Goal: Task Accomplishment & Management: Manage account settings

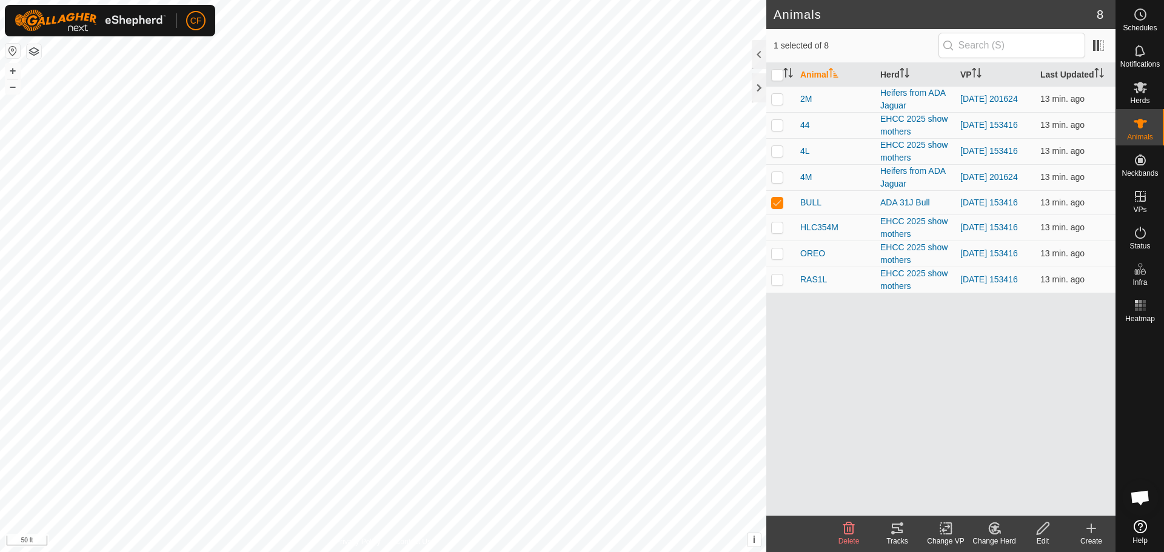
click at [894, 527] on icon at bounding box center [897, 528] width 15 height 15
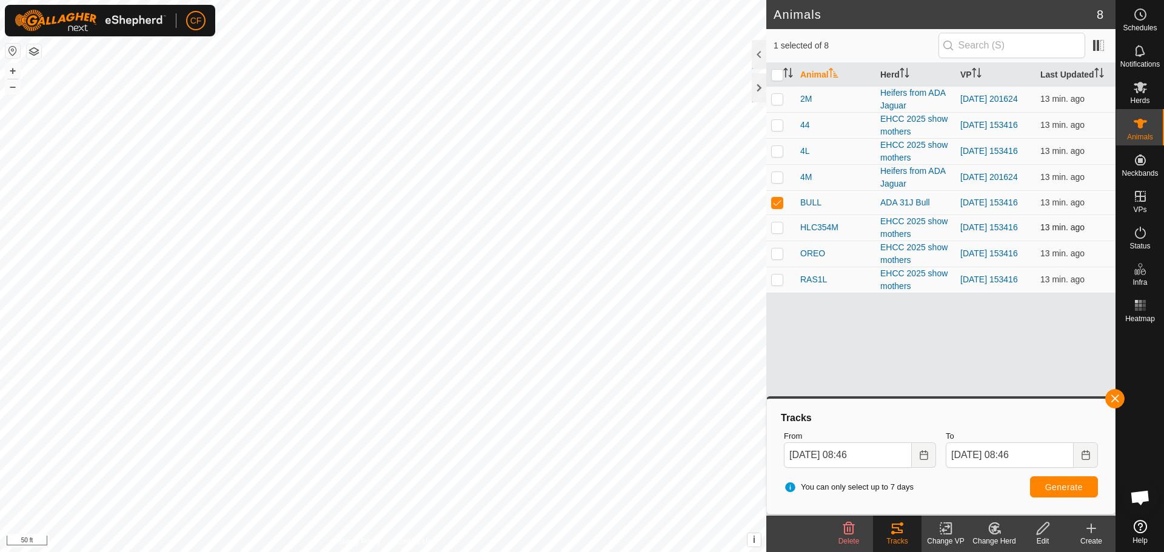
click at [778, 230] on p-checkbox at bounding box center [777, 227] width 12 height 10
checkbox input "true"
click at [779, 203] on p-checkbox at bounding box center [777, 203] width 12 height 10
checkbox input "false"
click at [1062, 487] on span "Generate" at bounding box center [1064, 488] width 38 height 10
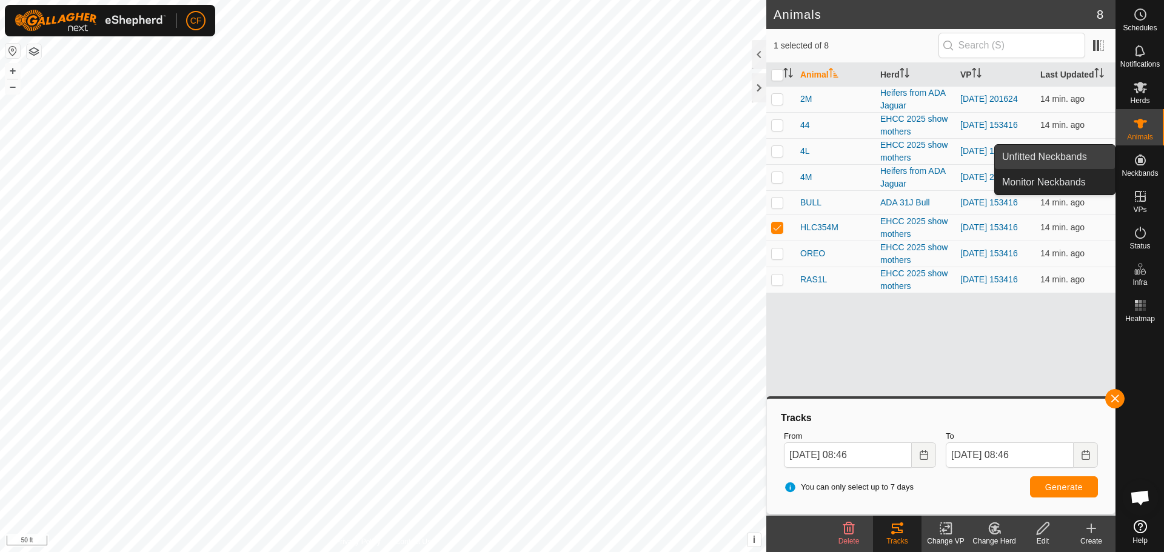
click at [1036, 162] on link "Unfitted Neckbands" at bounding box center [1055, 157] width 120 height 24
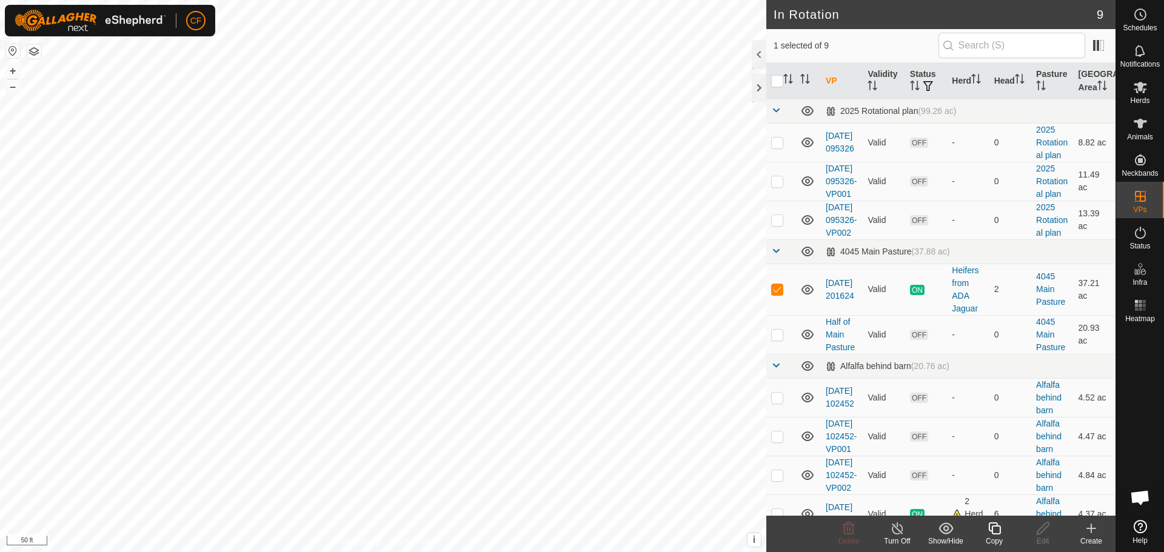
checkbox input "false"
checkbox input "true"
click at [834, 354] on td "Half of Main Pasture" at bounding box center [842, 334] width 42 height 39
click at [837, 352] on link "Half of Main Pasture" at bounding box center [840, 334] width 29 height 35
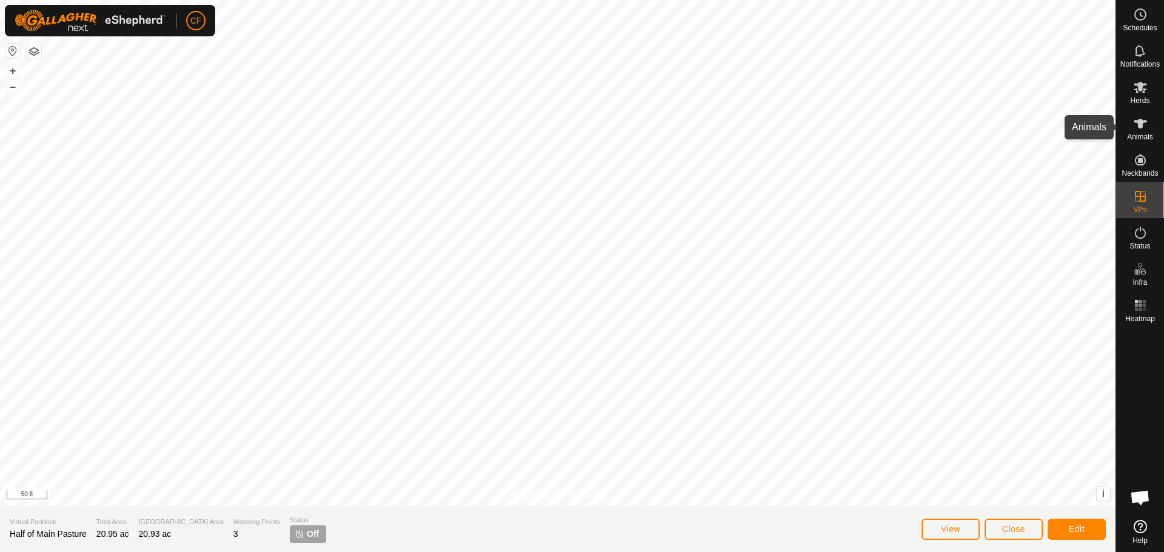
click at [1139, 133] on span "Animals" at bounding box center [1140, 136] width 26 height 7
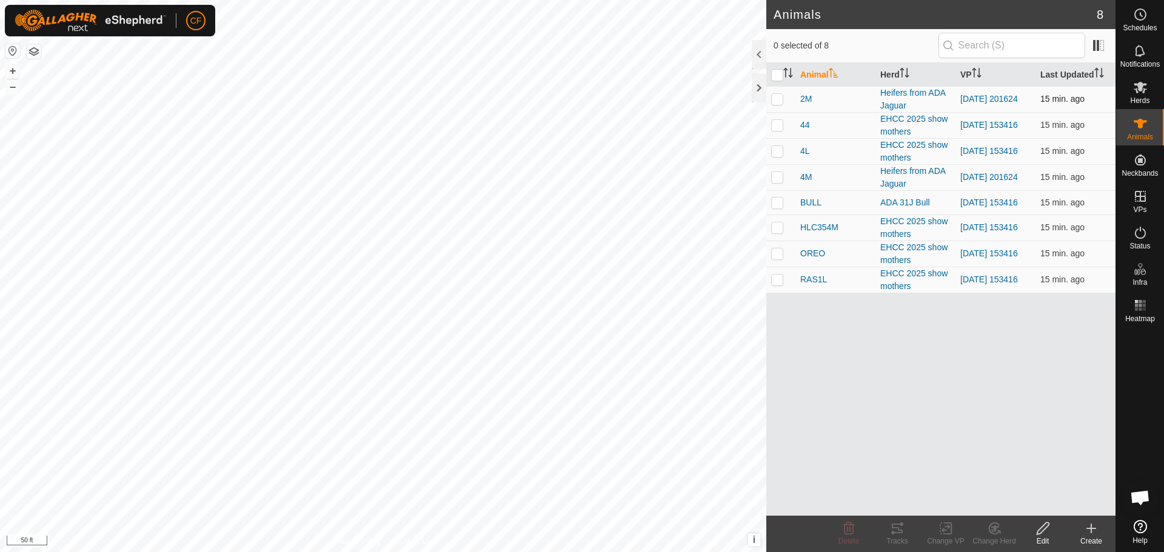
click at [775, 96] on p-checkbox at bounding box center [777, 99] width 12 height 10
checkbox input "true"
click at [774, 176] on p-checkbox at bounding box center [777, 177] width 12 height 10
checkbox input "true"
click at [947, 533] on icon at bounding box center [945, 528] width 15 height 15
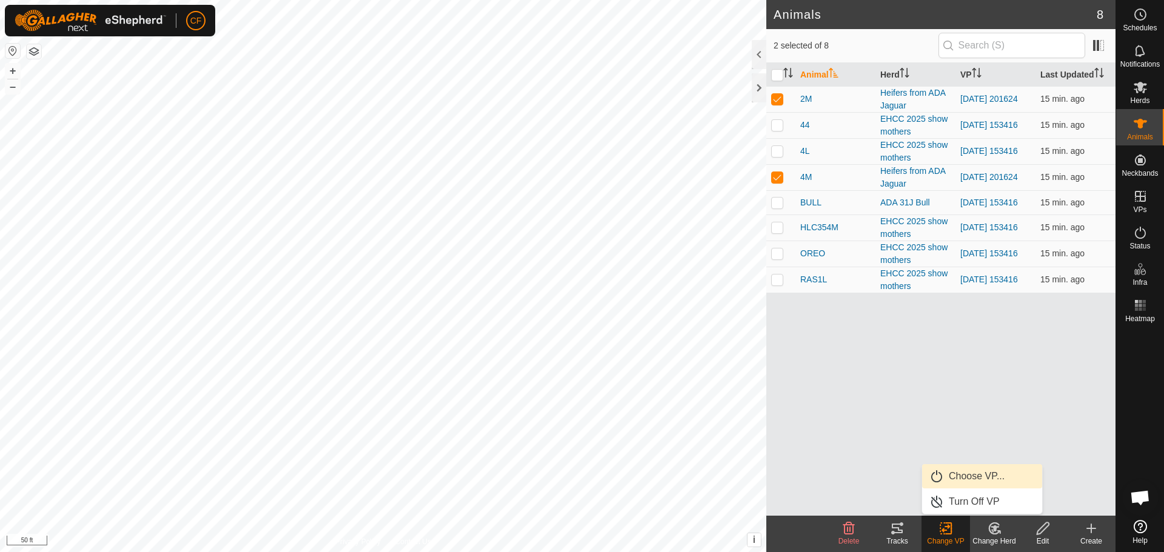
click at [986, 473] on link "Choose VP..." at bounding box center [982, 476] width 120 height 24
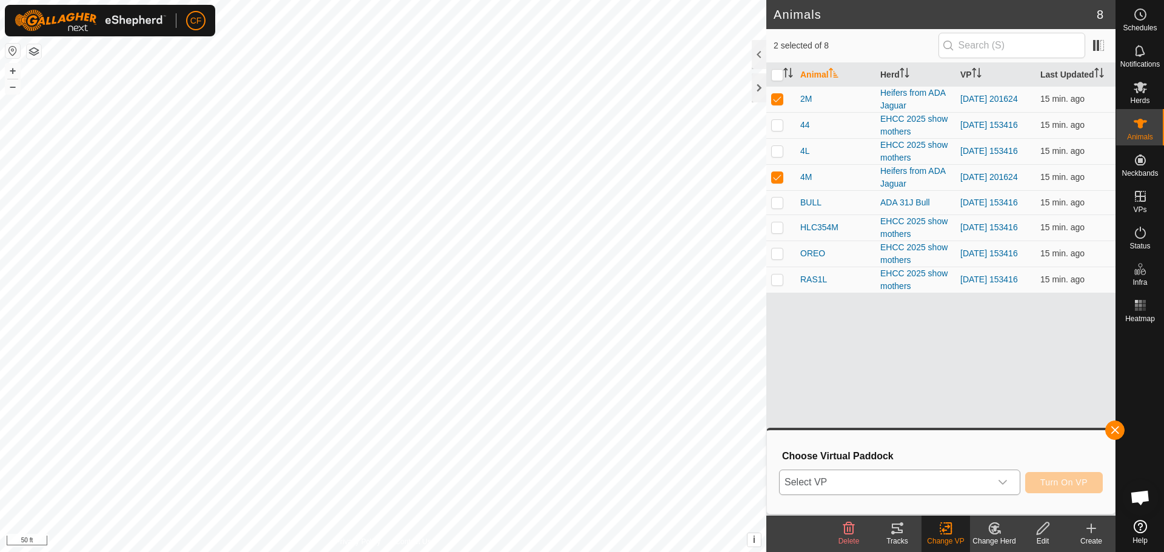
click at [1006, 478] on icon "dropdown trigger" at bounding box center [1003, 483] width 10 height 10
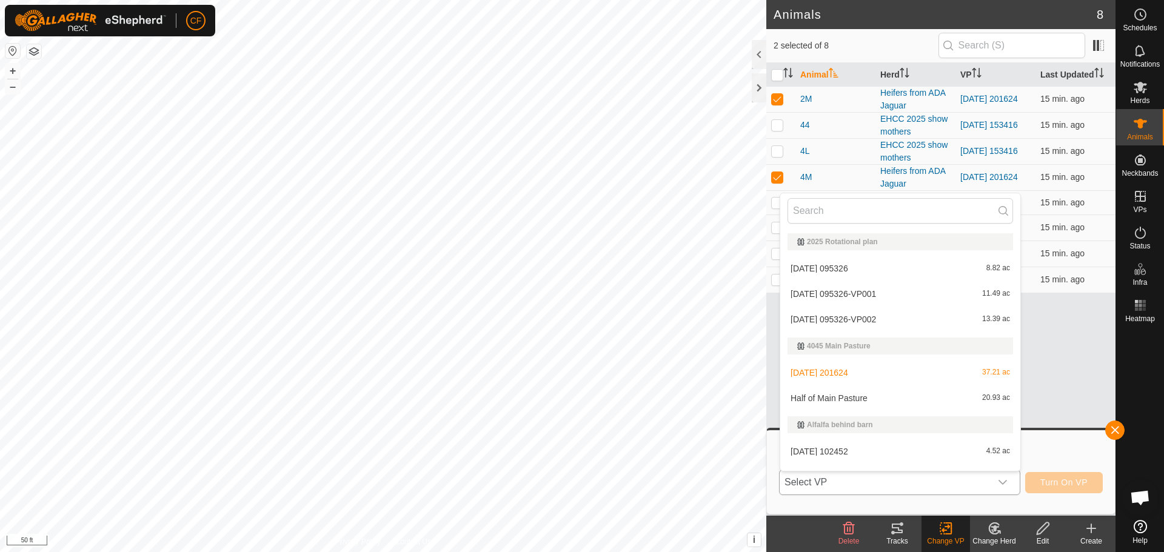
click at [848, 400] on li "Half of Main Pasture 20.93 ac" at bounding box center [900, 398] width 240 height 24
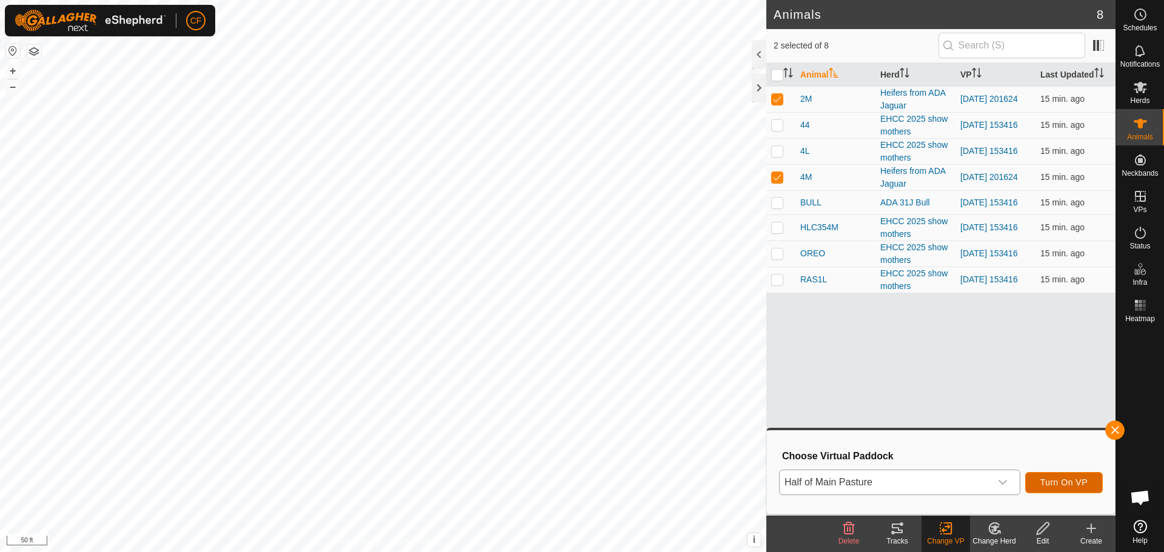
click at [1062, 481] on span "Turn On VP" at bounding box center [1063, 483] width 47 height 10
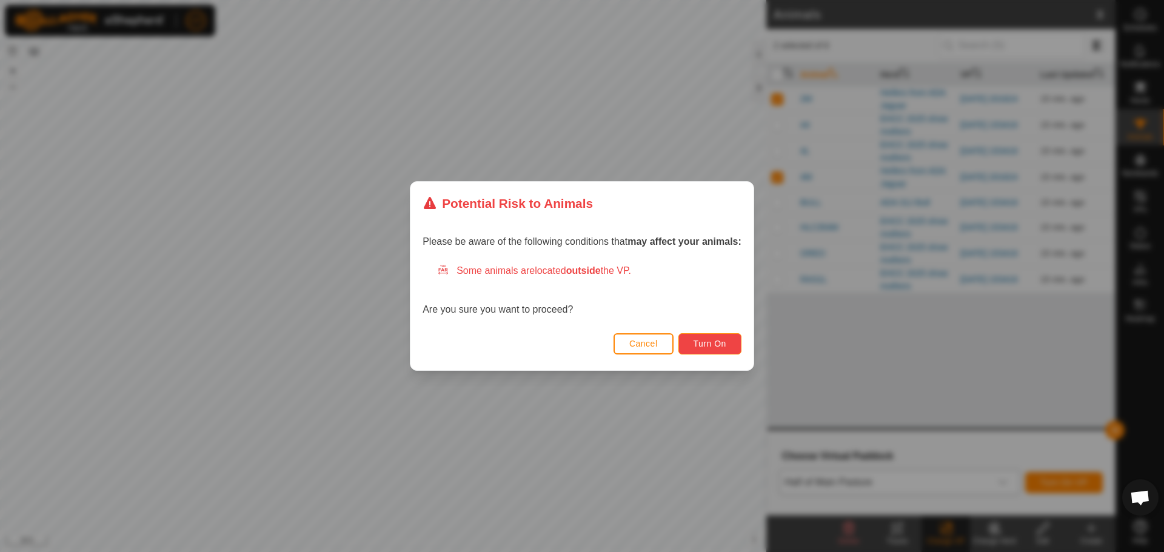
click at [721, 346] on span "Turn On" at bounding box center [710, 344] width 33 height 10
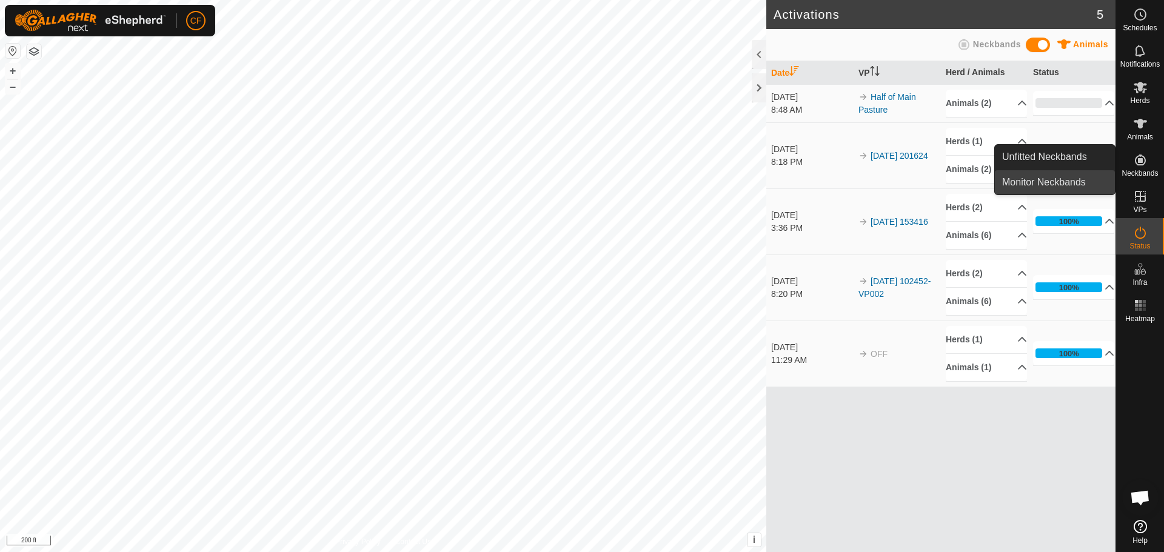
click at [1043, 176] on link "Monitor Neckbands" at bounding box center [1055, 182] width 120 height 24
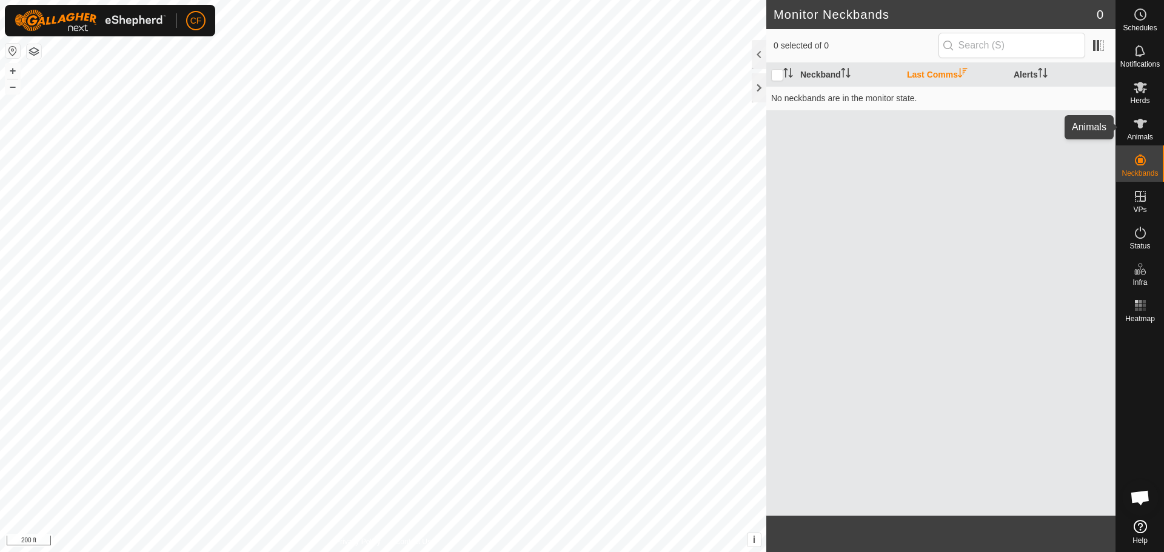
click at [1139, 131] on es-animals-svg-icon at bounding box center [1140, 123] width 22 height 19
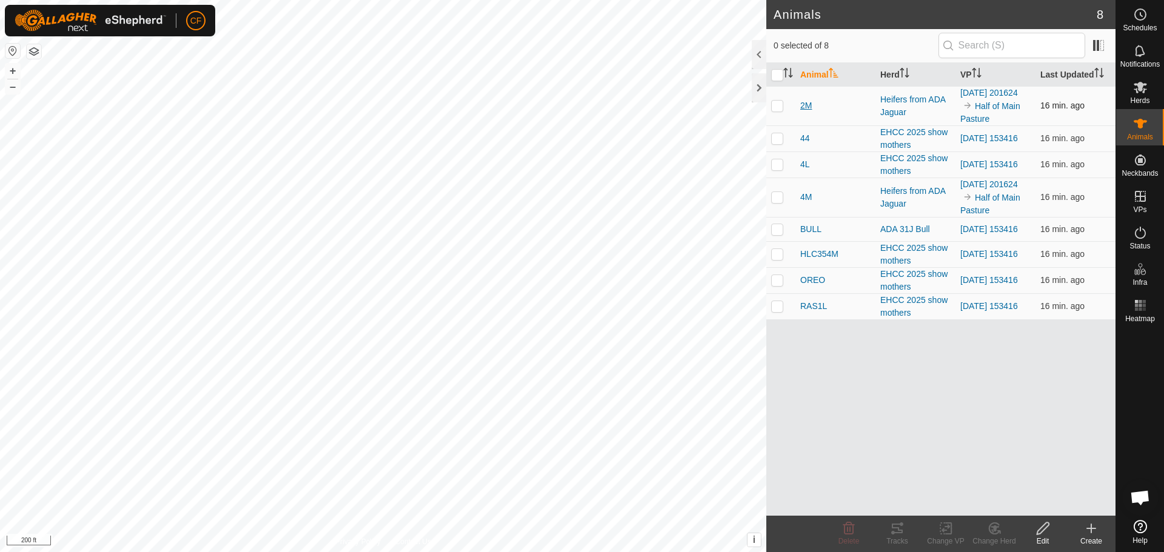
click at [801, 107] on span "2M" at bounding box center [806, 105] width 12 height 13
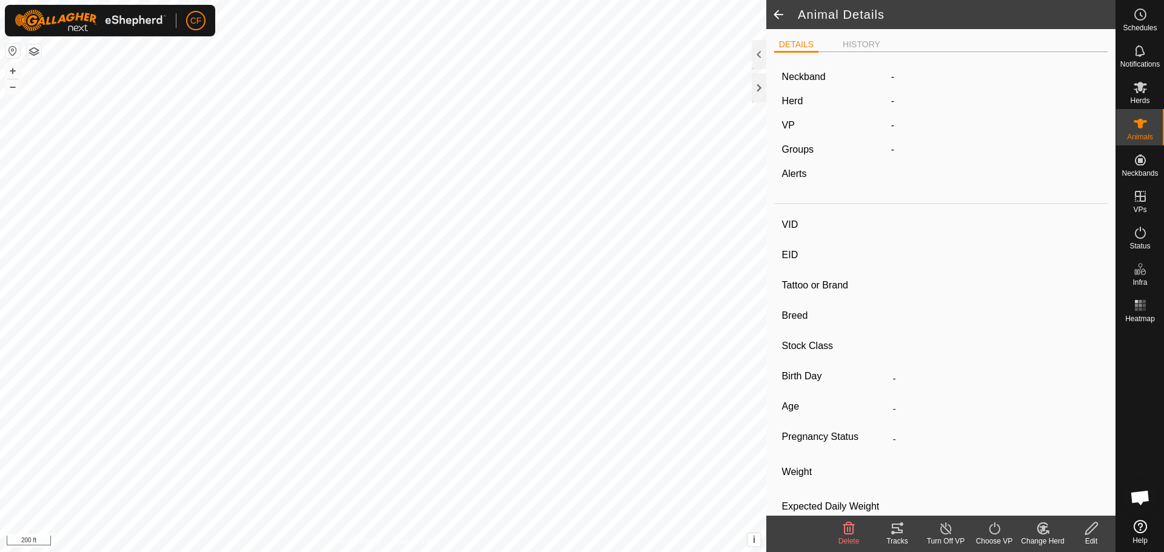
type input "2M"
type input "-"
type input "EHCC 2M"
type input "Angus"
type input "-"
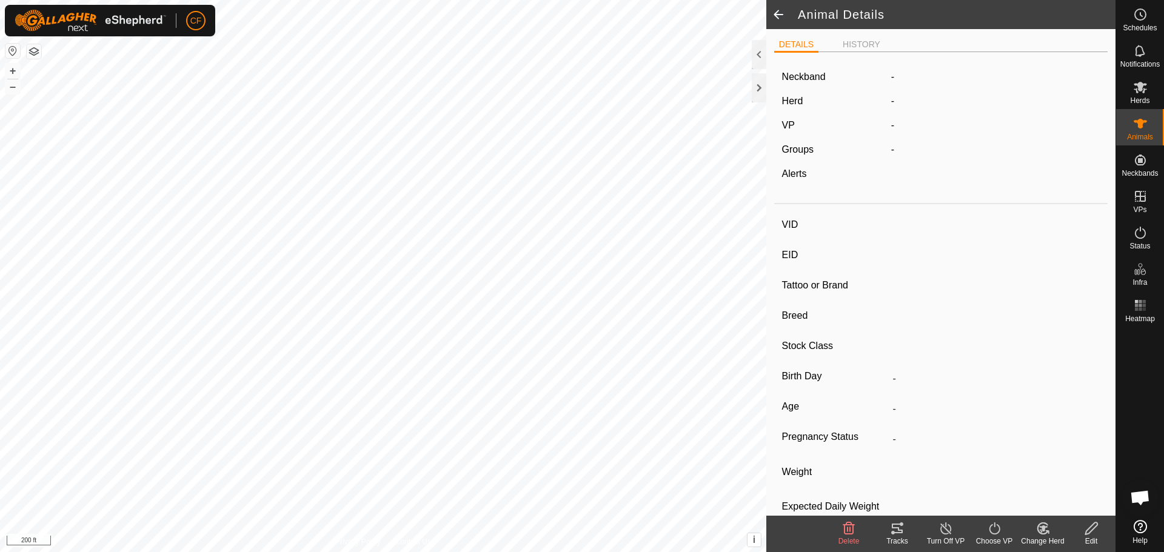
type input "03/2024"
type input "1 year 6 months"
type input "Pregnant"
type input "0 kg"
type input "-"
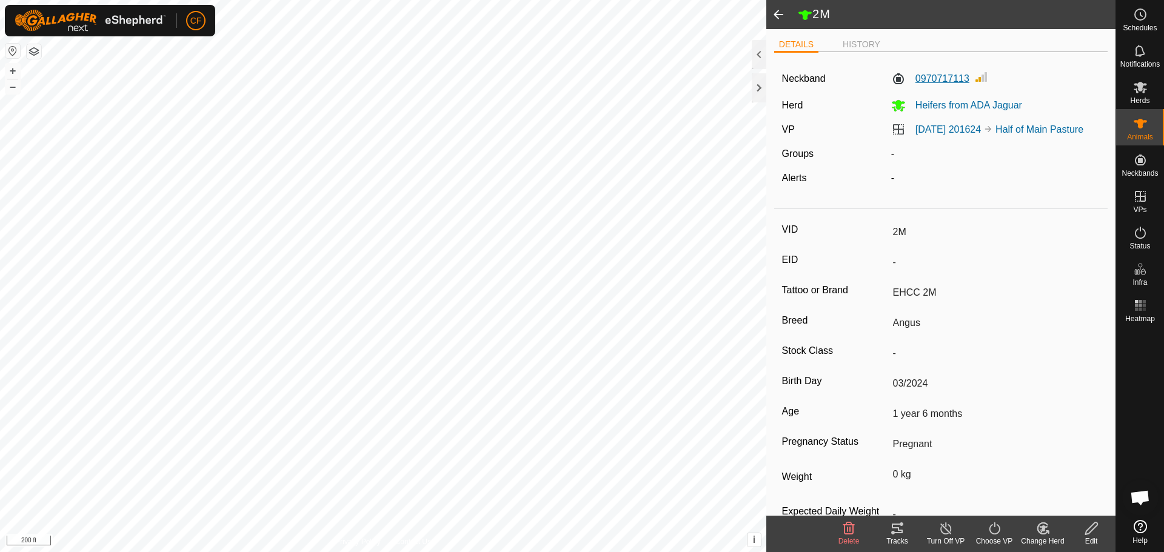
click at [959, 78] on label "0970717113" at bounding box center [930, 79] width 78 height 15
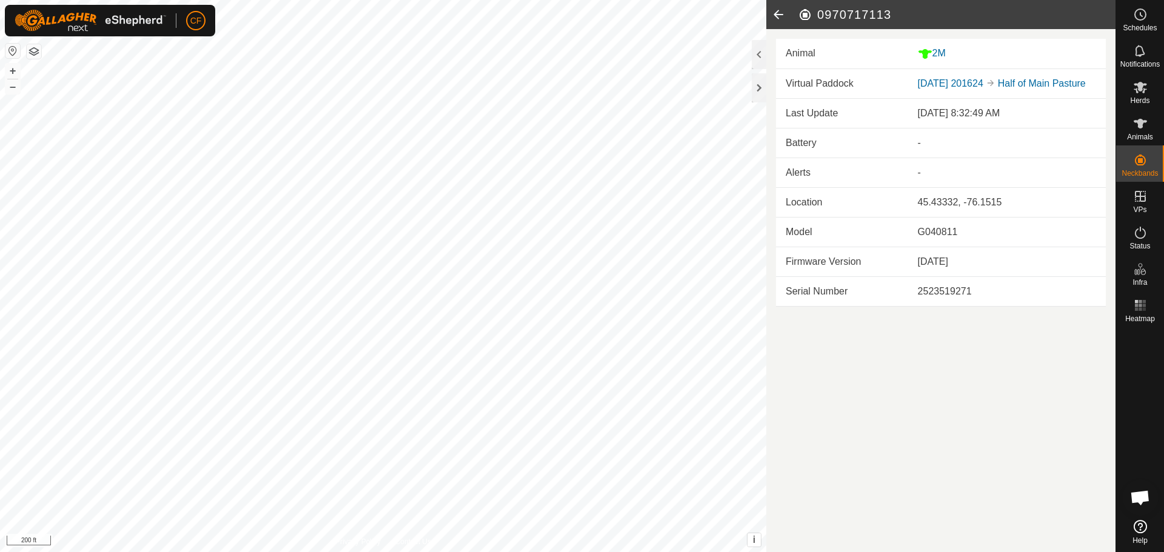
click at [772, 12] on icon at bounding box center [778, 14] width 24 height 29
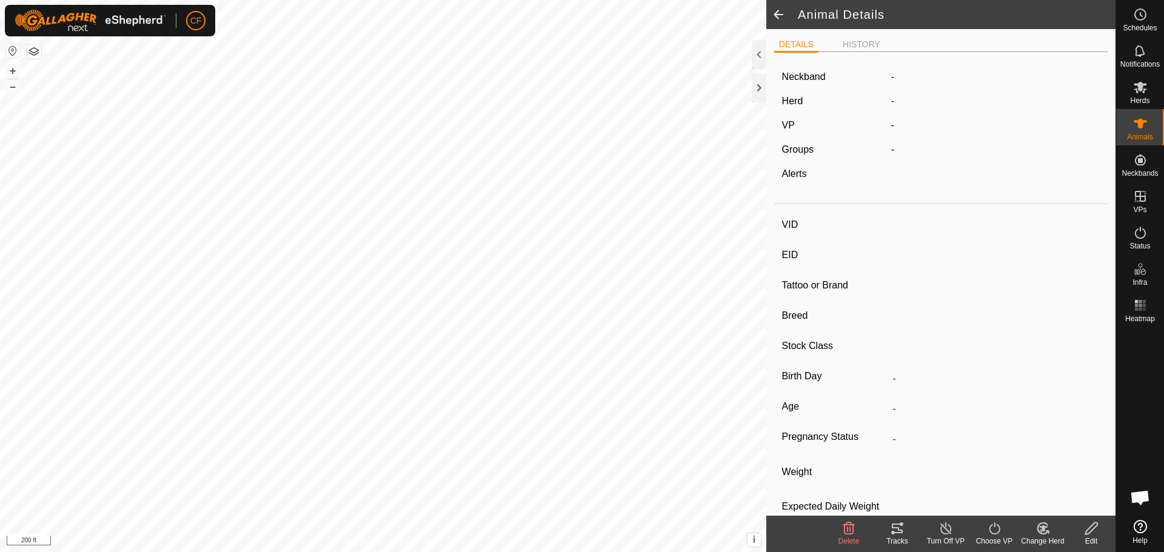
type input "2M"
type input "-"
type input "EHCC 2M"
type input "Angus"
type input "-"
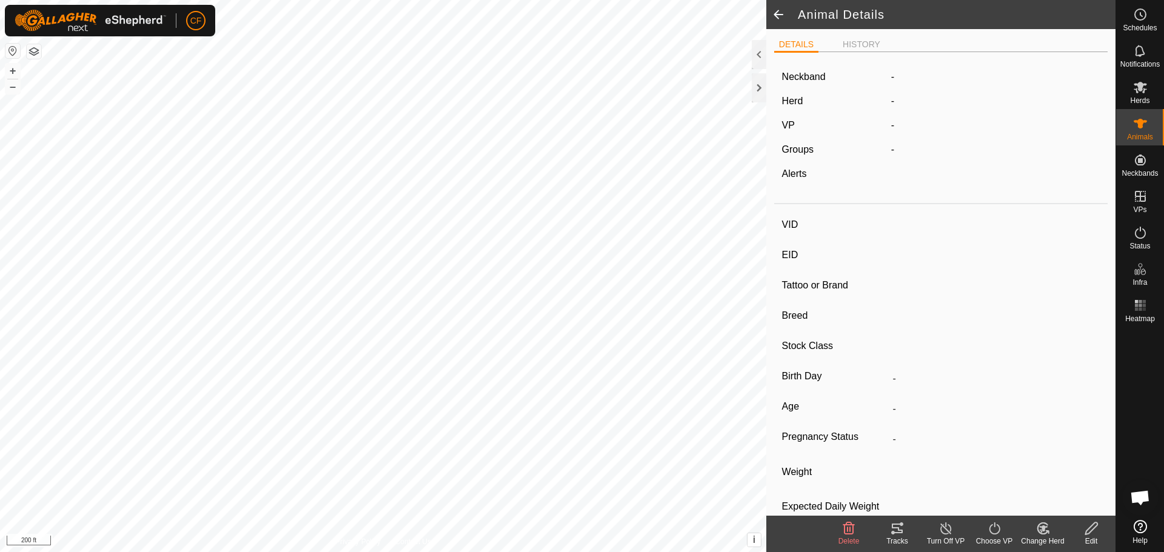
type input "03/2024"
type input "1 year 6 months"
type input "Pregnant"
type input "0 kg"
type input "-"
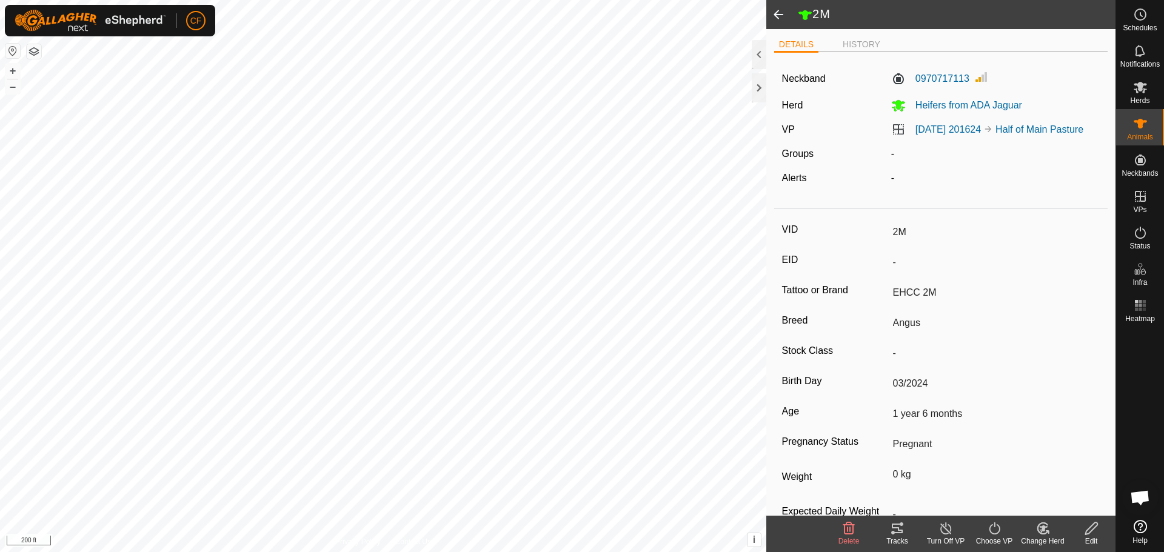
click at [778, 13] on span at bounding box center [778, 14] width 24 height 29
